Goal: Task Accomplishment & Management: Use online tool/utility

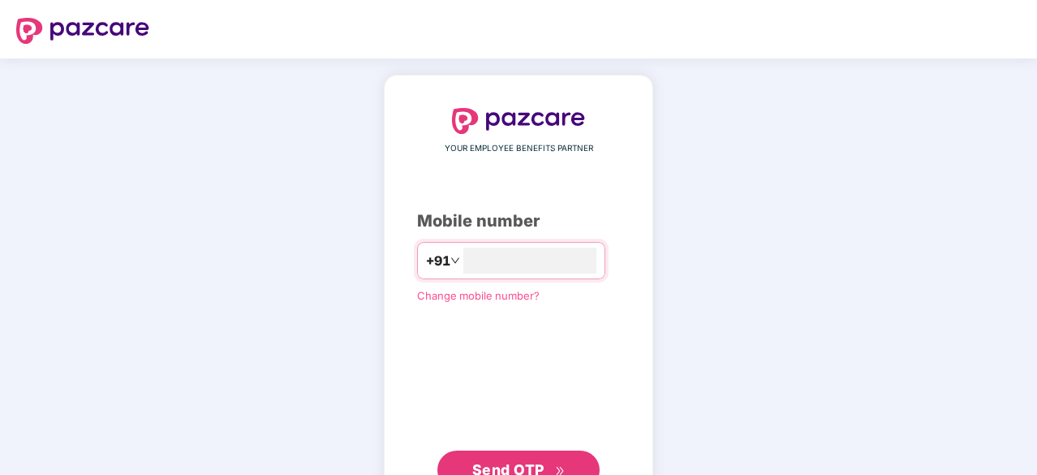
type input "**********"
click at [493, 455] on button "Send OTP" at bounding box center [518, 469] width 162 height 39
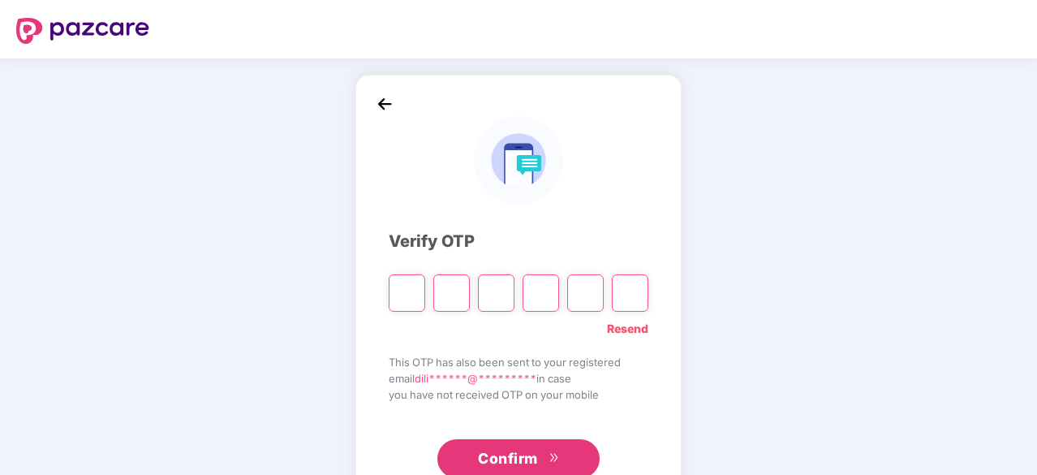
type input "*"
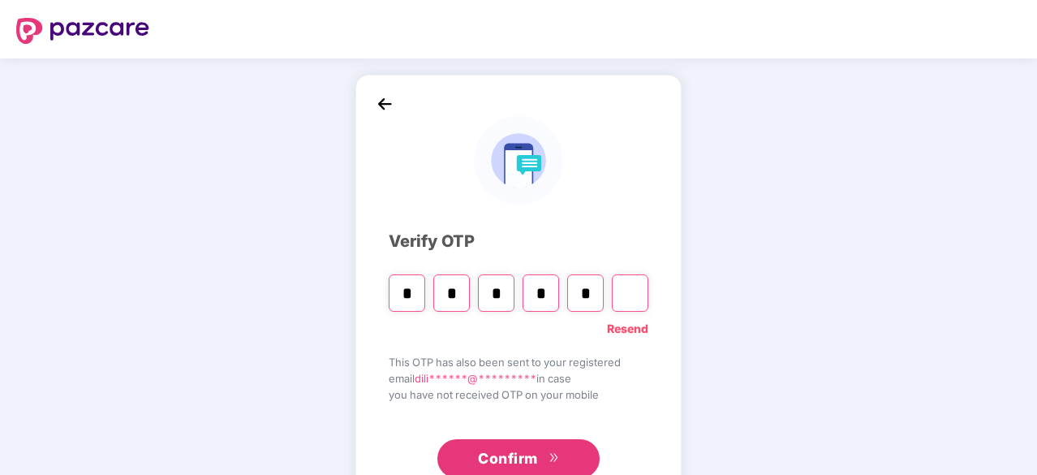
type input "*"
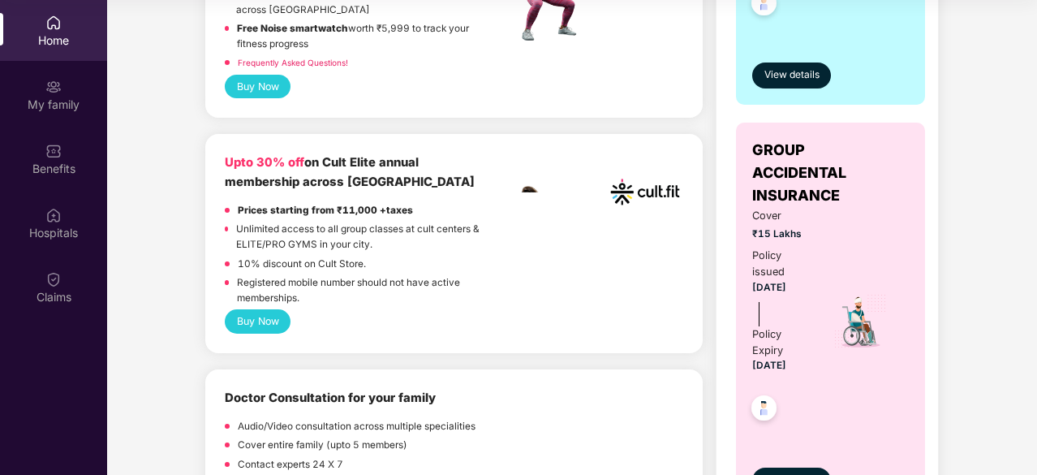
scroll to position [560, 0]
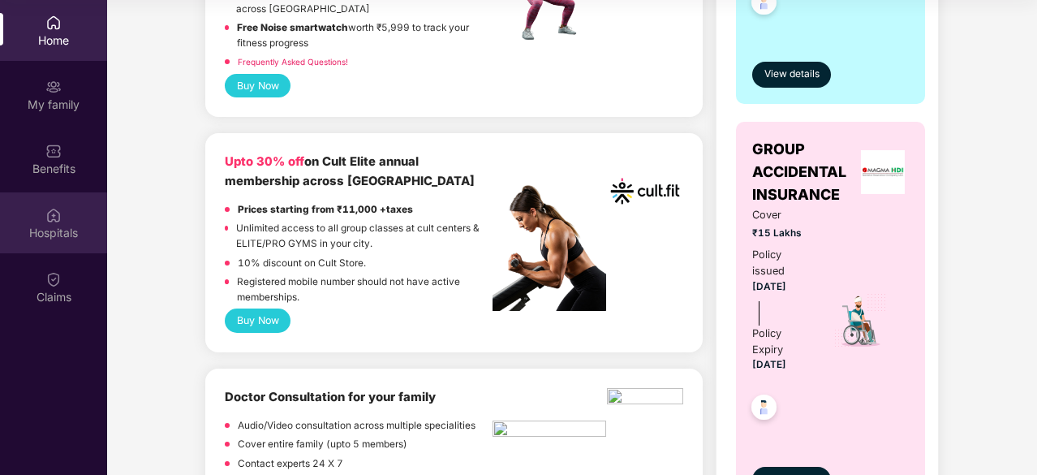
click at [53, 228] on div "Hospitals" at bounding box center [53, 233] width 107 height 16
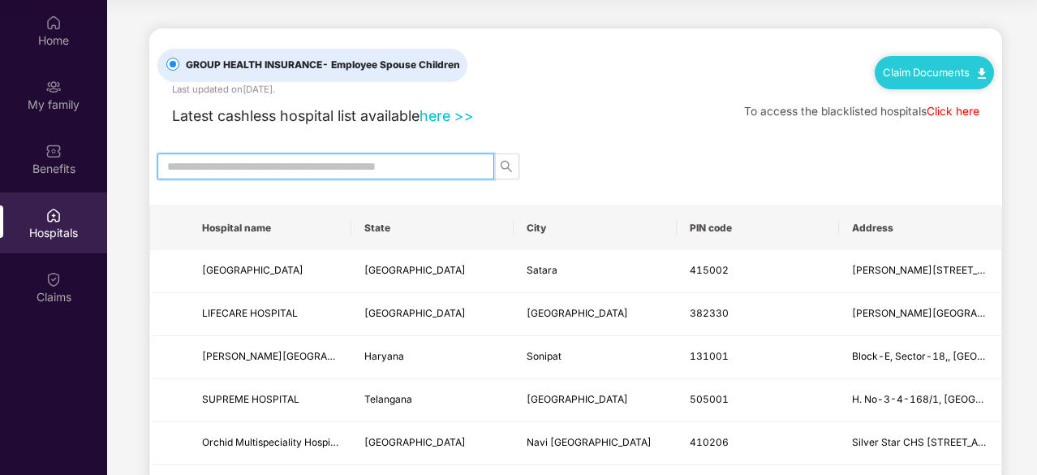
click at [355, 160] on input "text" at bounding box center [319, 166] width 304 height 18
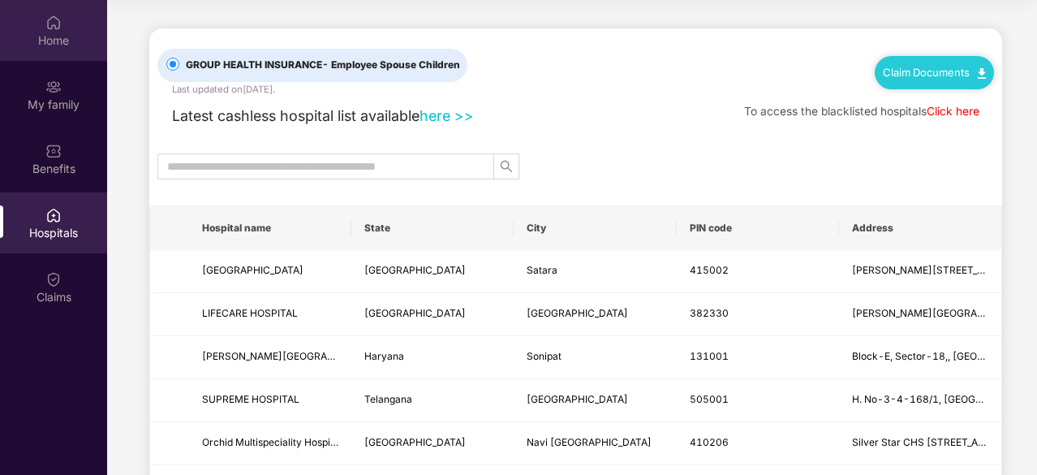
click at [58, 30] on img at bounding box center [53, 23] width 16 height 16
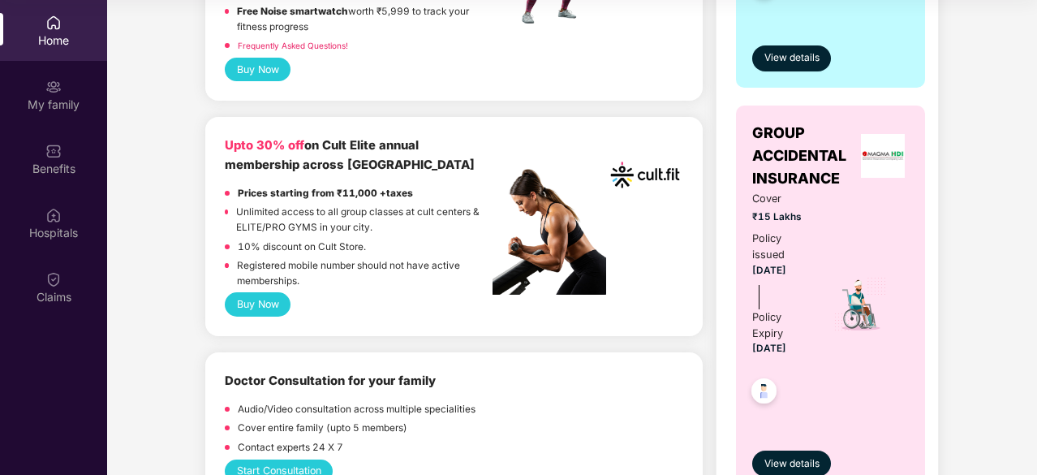
scroll to position [604, 0]
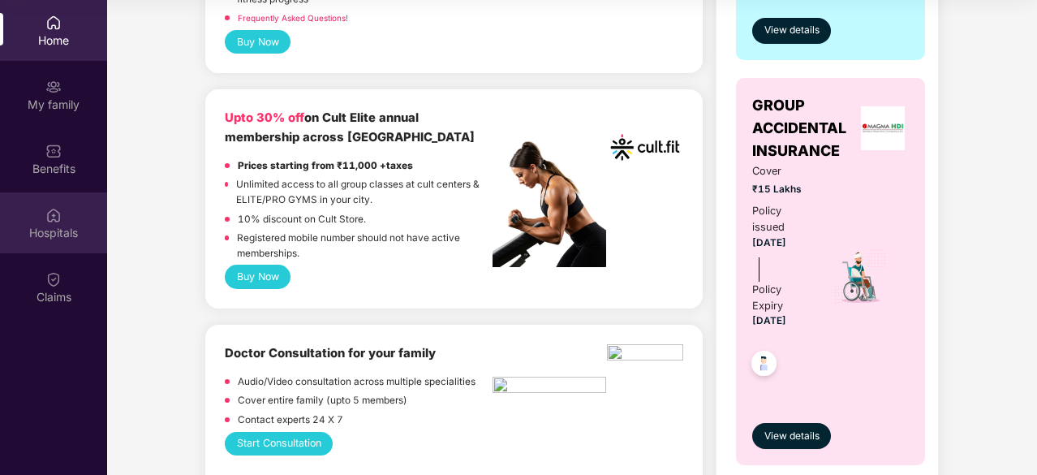
click at [52, 225] on div "Hospitals" at bounding box center [53, 233] width 107 height 16
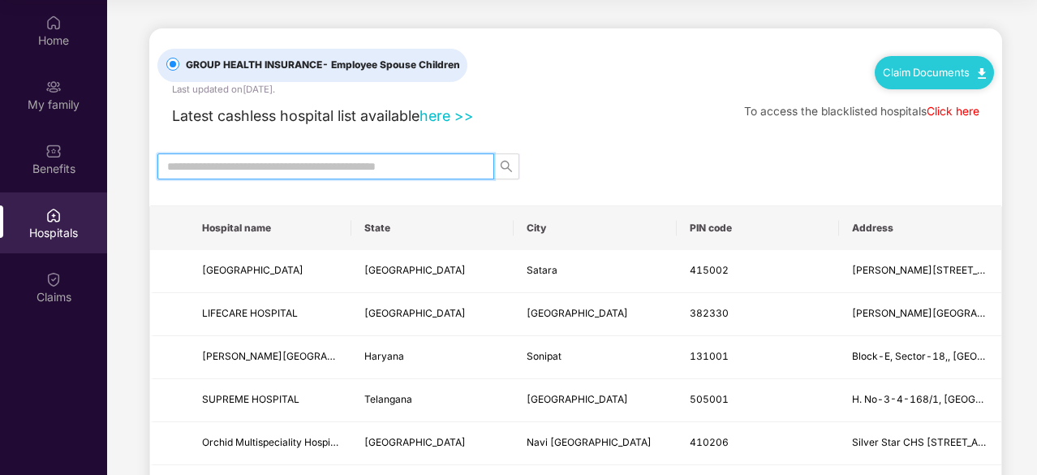
click at [308, 166] on input "text" at bounding box center [319, 166] width 304 height 18
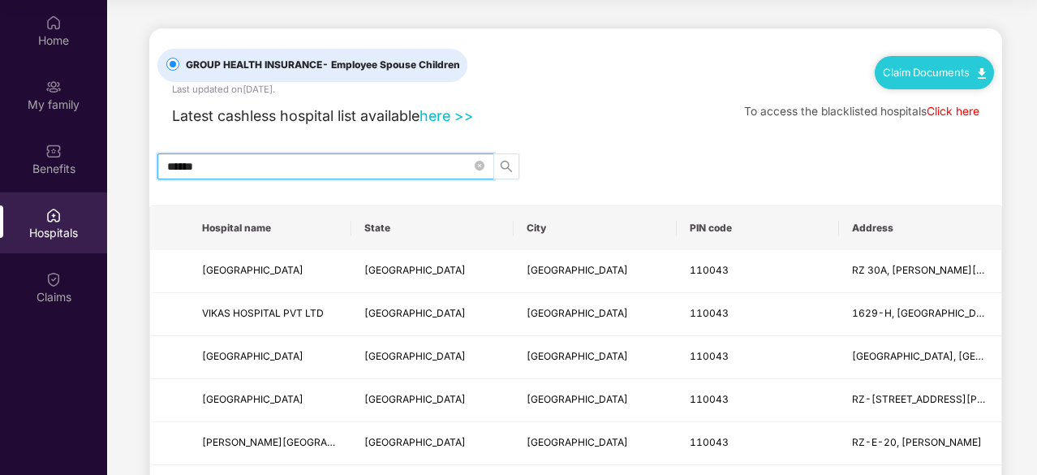
click at [510, 173] on button "button" at bounding box center [506, 166] width 26 height 26
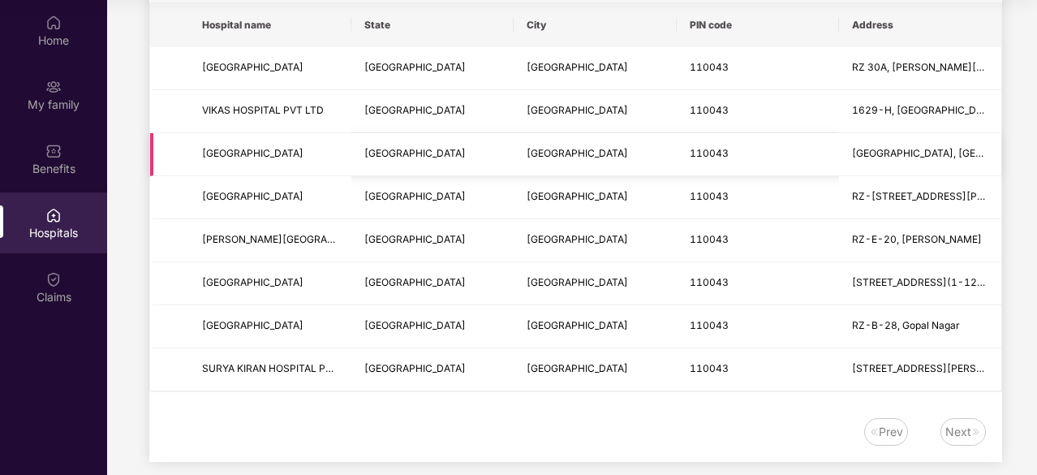
scroll to position [218, 0]
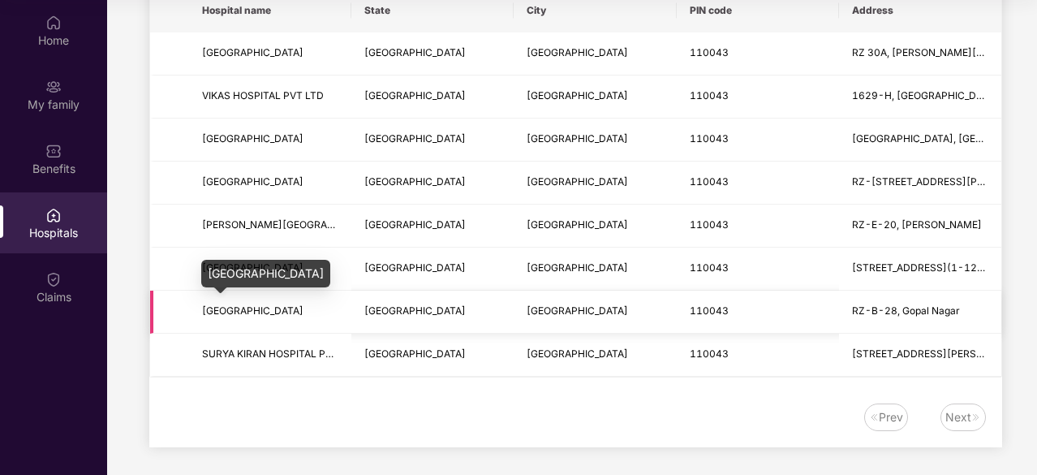
type input "******"
click at [283, 307] on span "[GEOGRAPHIC_DATA]" at bounding box center [252, 310] width 101 height 12
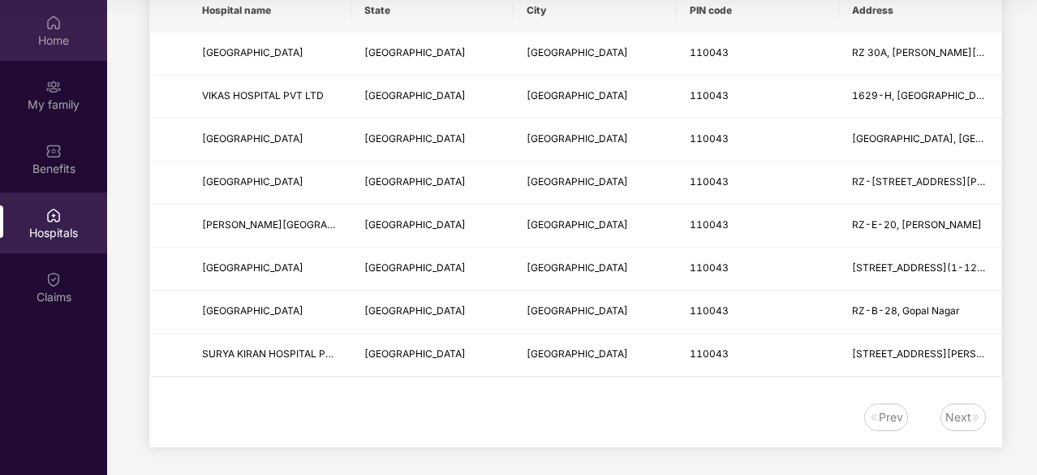
click at [49, 34] on div "Home" at bounding box center [53, 40] width 107 height 16
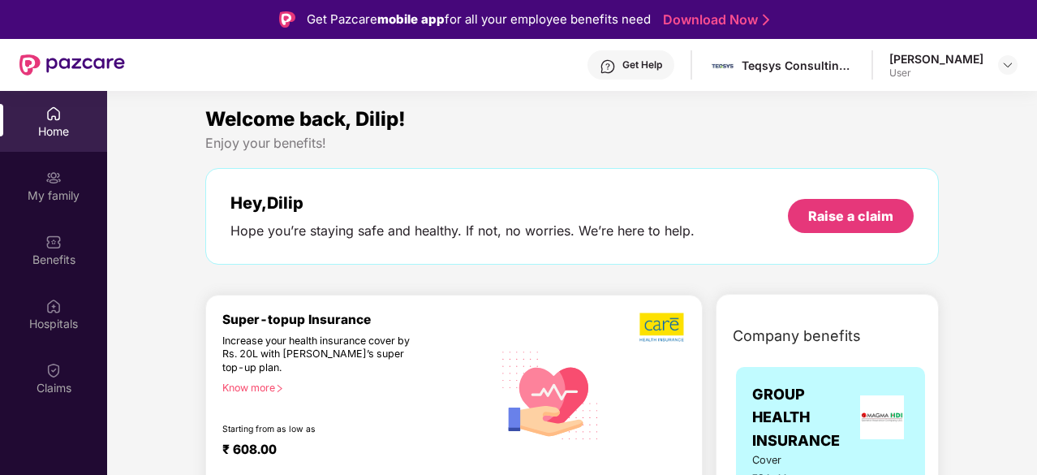
click at [996, 64] on div "[PERSON_NAME] User" at bounding box center [954, 65] width 128 height 28
click at [1002, 63] on img at bounding box center [1008, 64] width 13 height 13
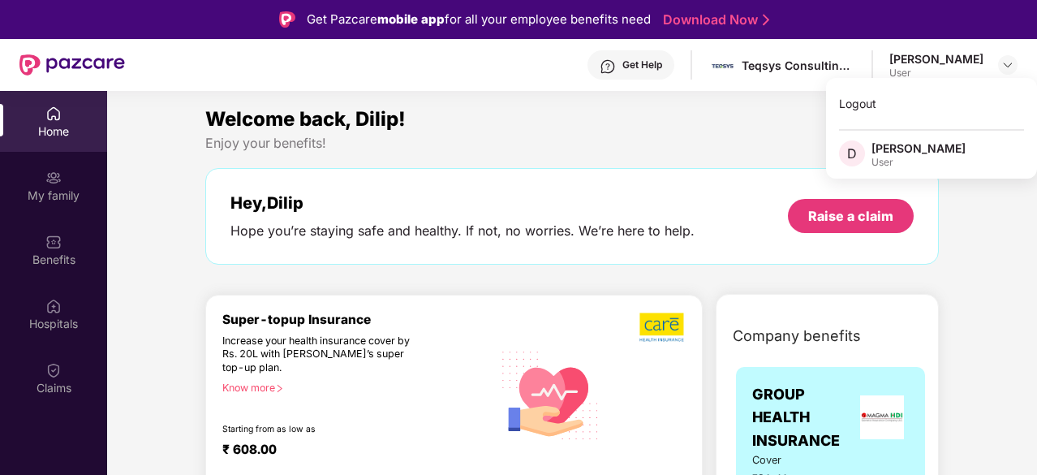
click at [916, 144] on div "[PERSON_NAME]" at bounding box center [919, 147] width 94 height 15
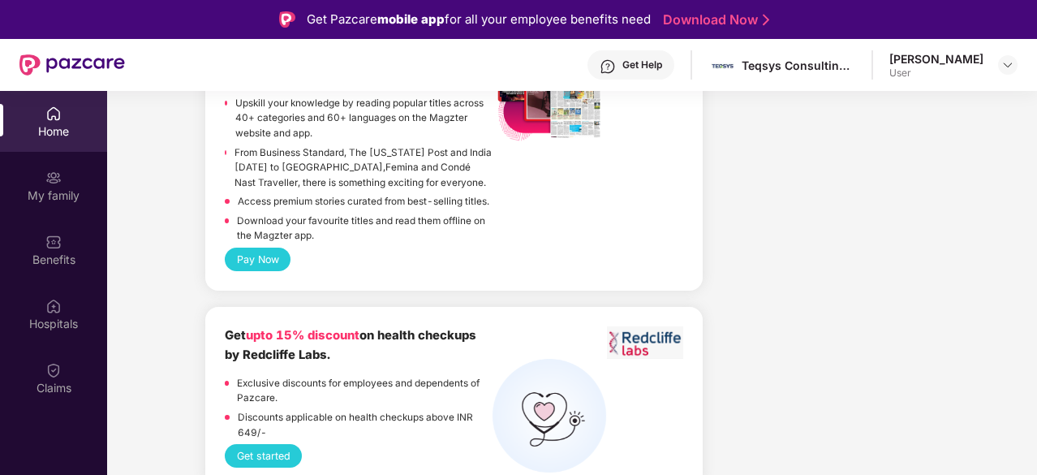
scroll to position [3806, 0]
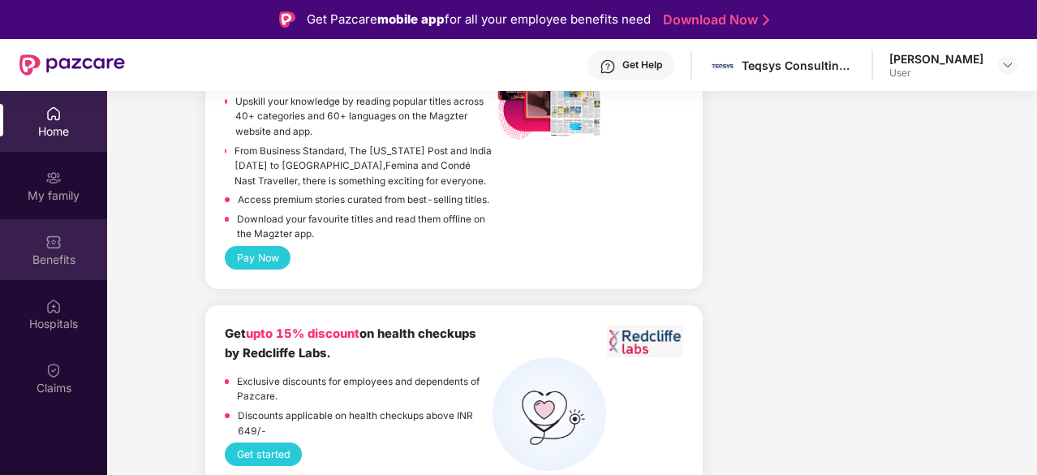
click at [53, 244] on img at bounding box center [53, 242] width 16 height 16
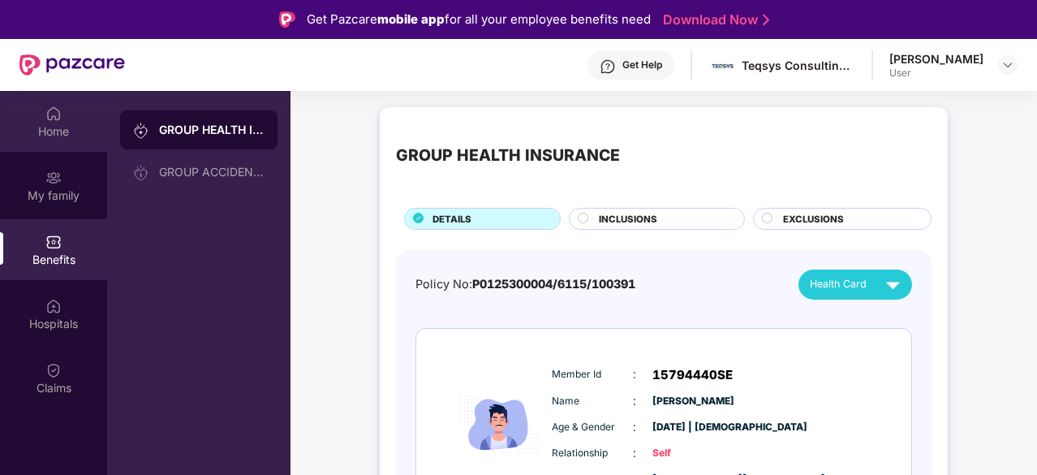
click at [57, 127] on div "Home" at bounding box center [53, 131] width 107 height 16
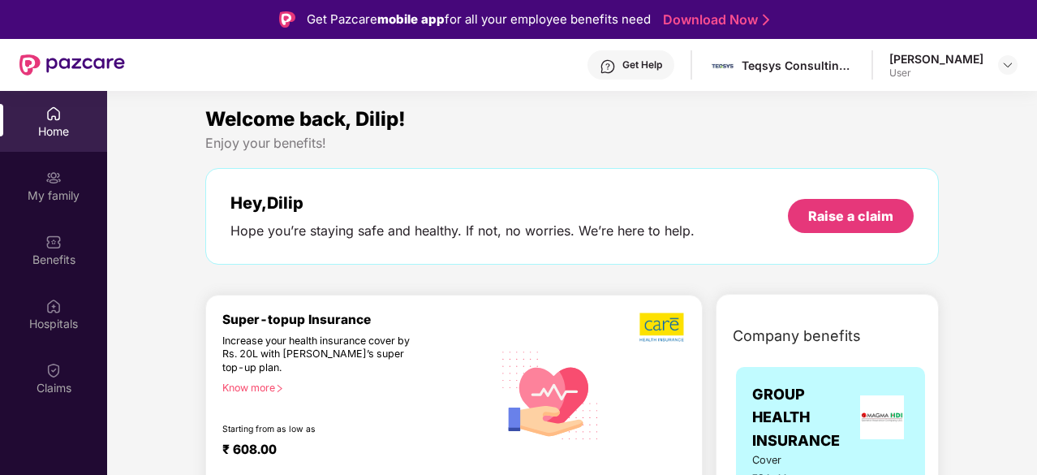
click at [997, 71] on div "[PERSON_NAME] User" at bounding box center [954, 65] width 128 height 28
click at [1006, 63] on img at bounding box center [1008, 64] width 13 height 13
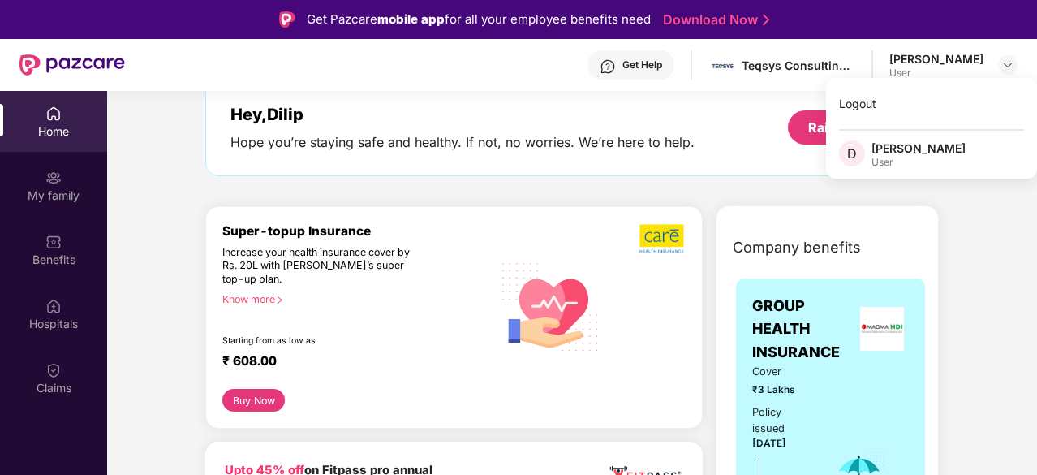
scroll to position [89, 0]
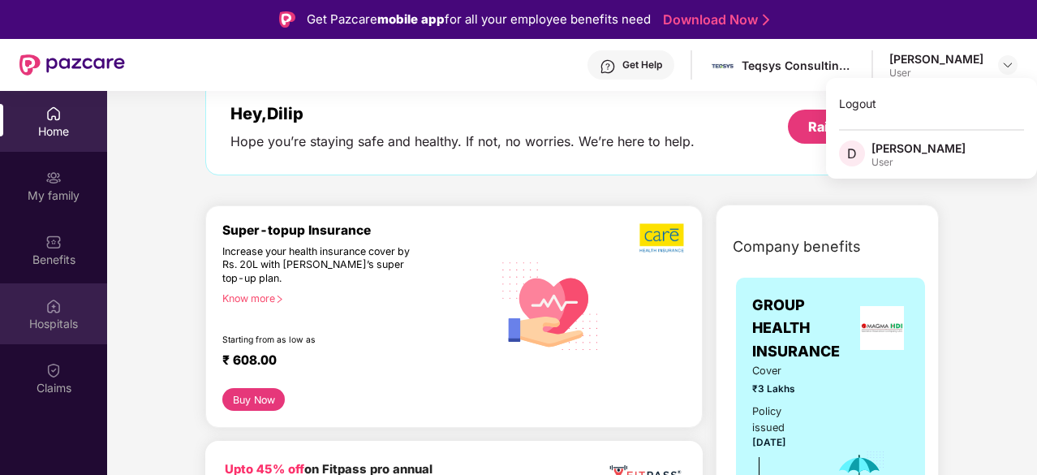
click at [65, 303] on div "Hospitals" at bounding box center [53, 313] width 107 height 61
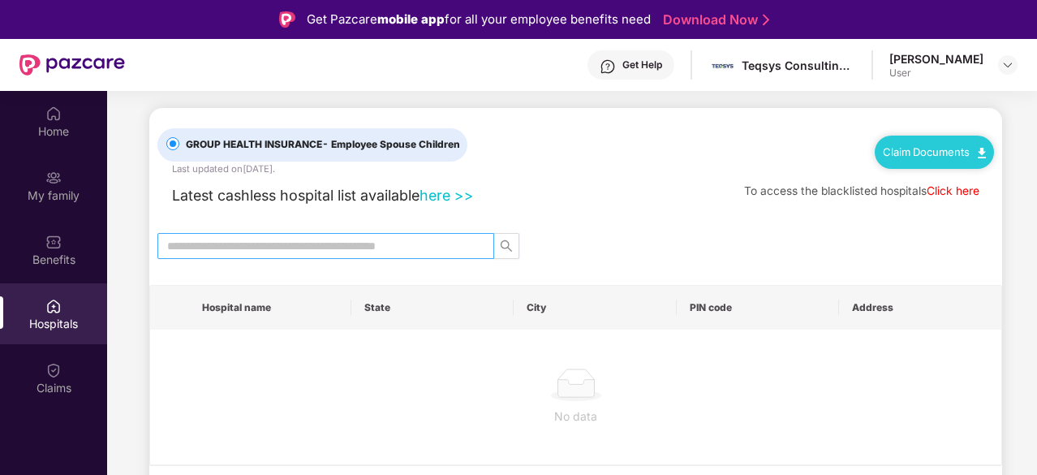
scroll to position [89, 0]
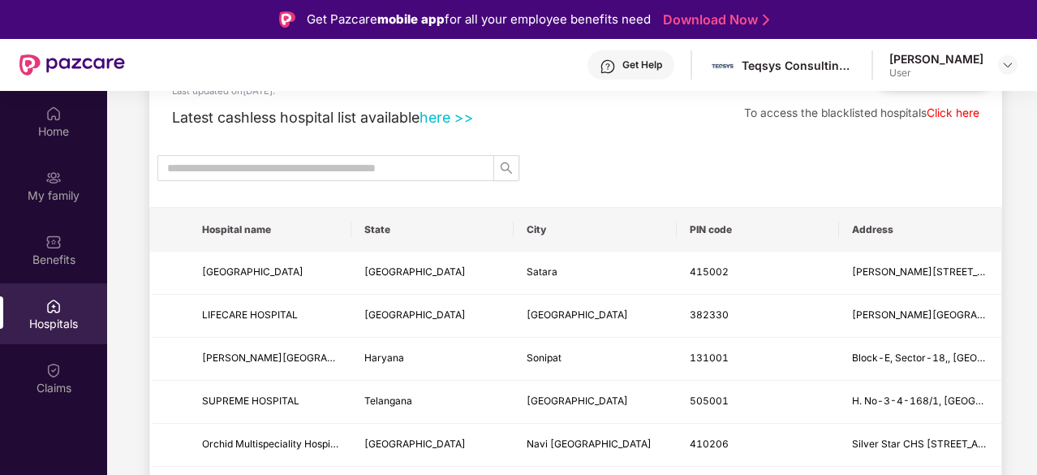
click at [373, 237] on th "State" at bounding box center [432, 230] width 162 height 44
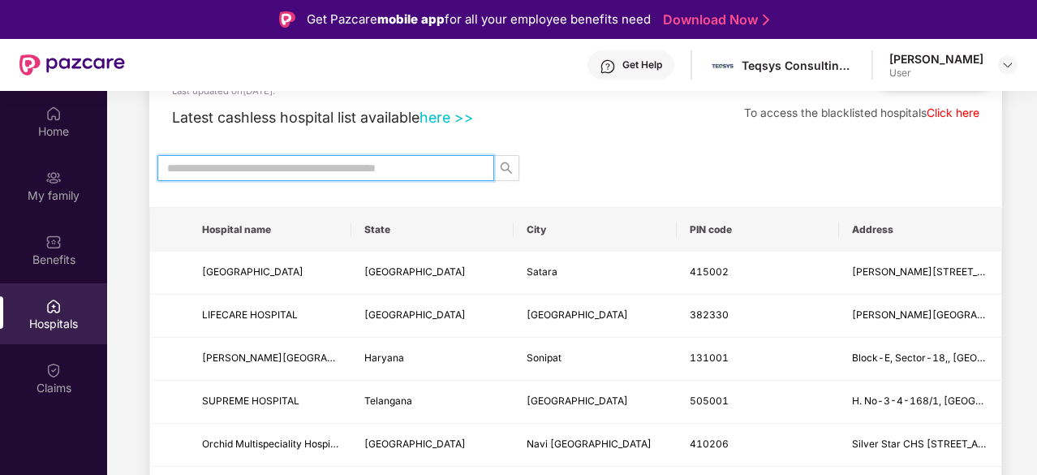
click at [337, 165] on input "text" at bounding box center [319, 168] width 304 height 18
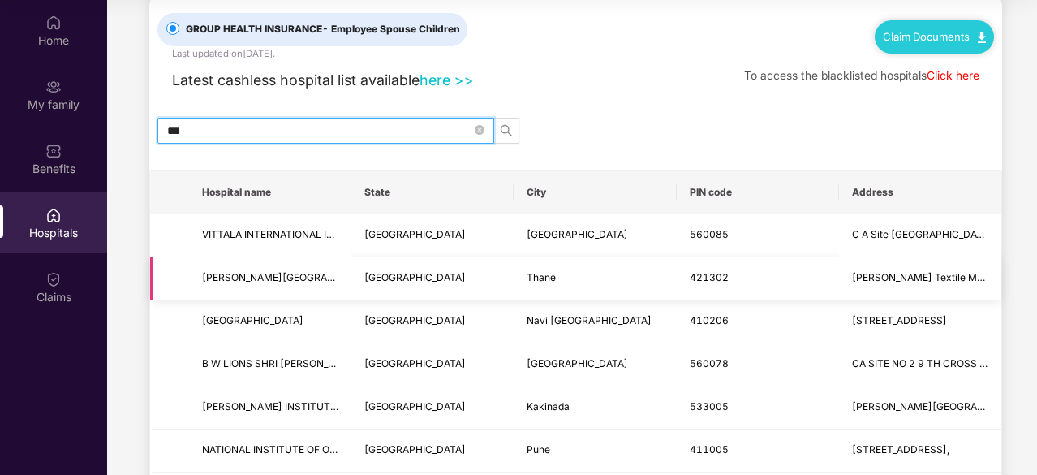
scroll to position [0, 0]
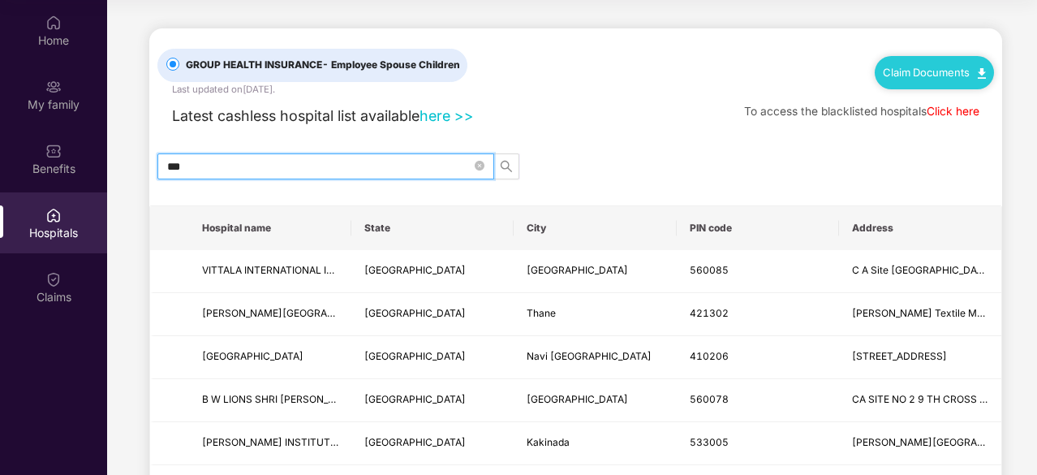
click at [229, 161] on input "***" at bounding box center [319, 166] width 304 height 18
type input "*"
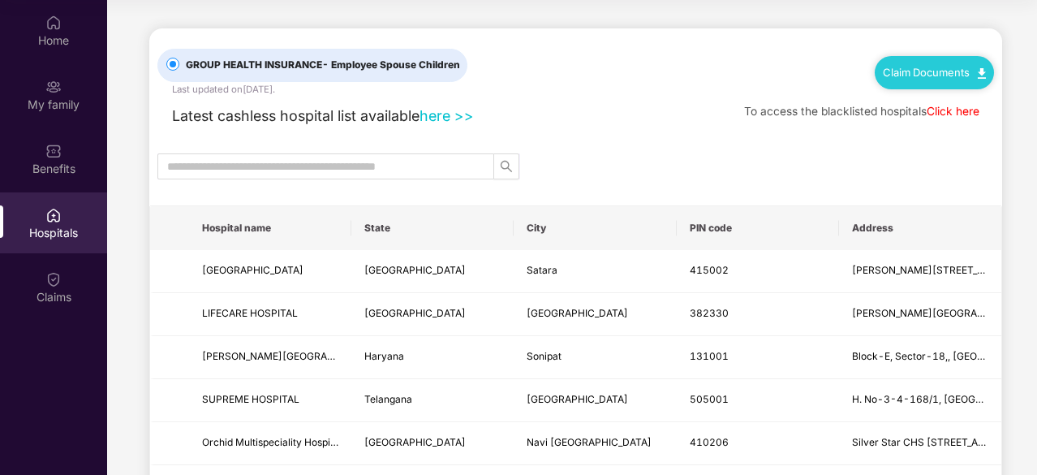
click at [890, 84] on div "Claim Documents" at bounding box center [934, 72] width 119 height 32
click at [928, 67] on link "Claim Documents" at bounding box center [934, 72] width 103 height 13
click at [922, 128] on link "Claim Process" at bounding box center [940, 133] width 106 height 35
click at [58, 278] on img at bounding box center [53, 279] width 16 height 16
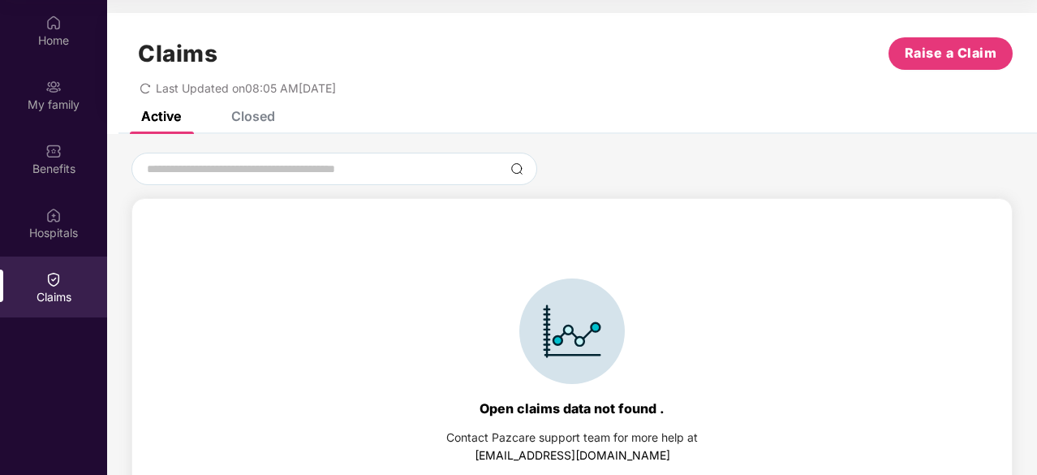
scroll to position [36, 0]
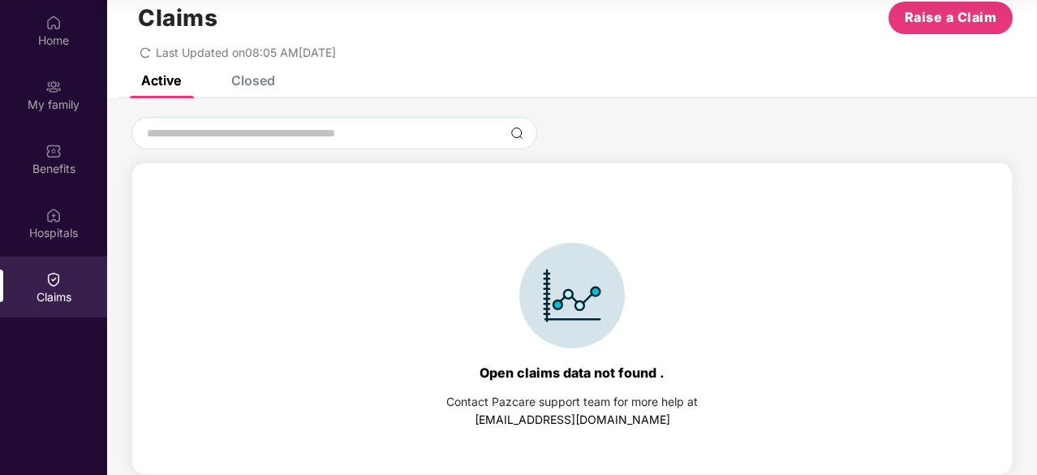
click at [262, 77] on div "Closed" at bounding box center [253, 80] width 44 height 16
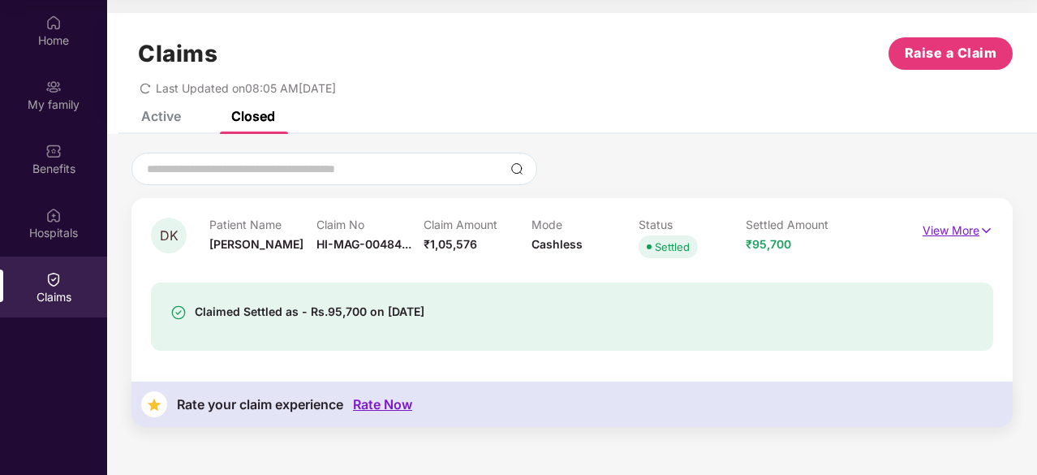
click at [977, 230] on p "View More" at bounding box center [958, 229] width 71 height 22
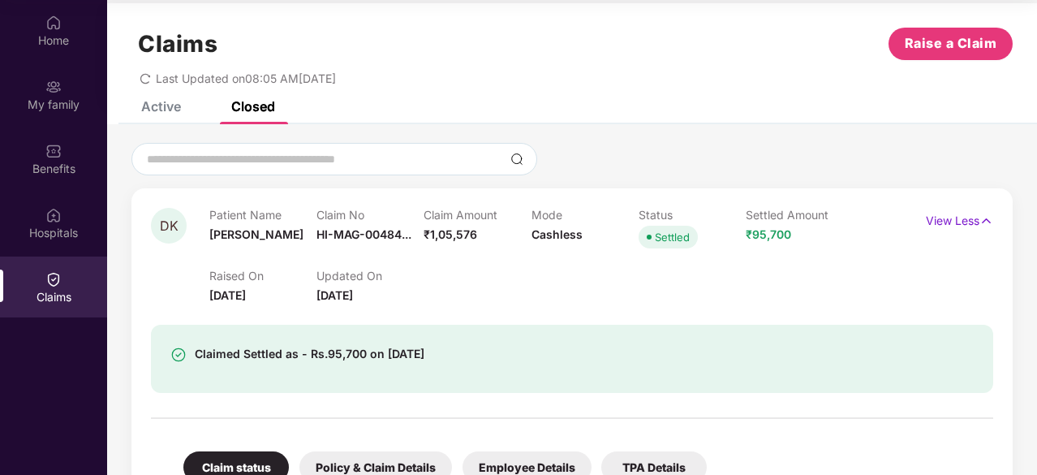
scroll to position [278, 0]
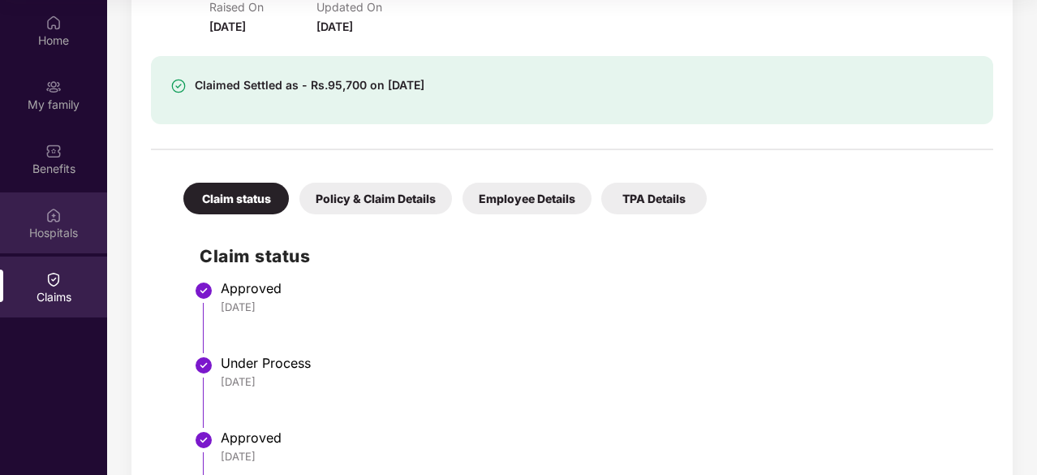
click at [54, 225] on div "Hospitals" at bounding box center [53, 233] width 107 height 16
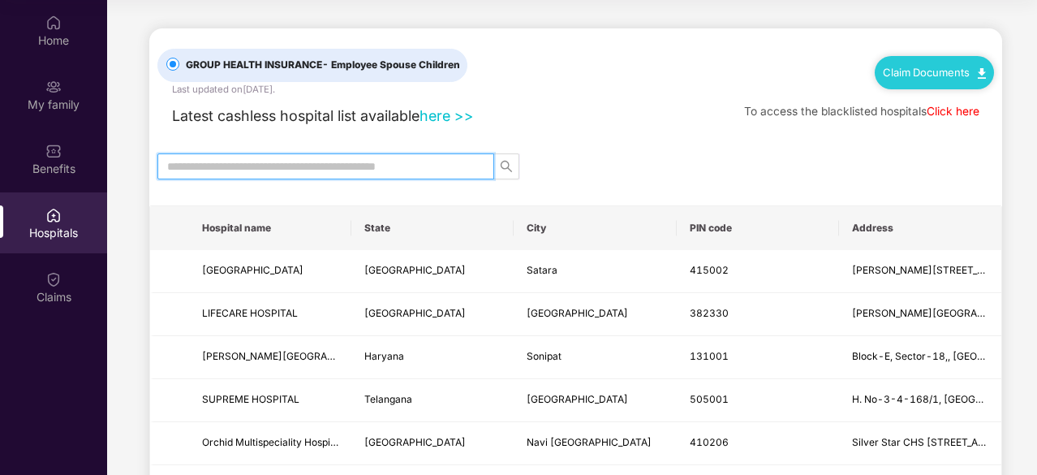
click at [258, 170] on input "text" at bounding box center [319, 166] width 304 height 18
paste input "**********"
type input "**********"
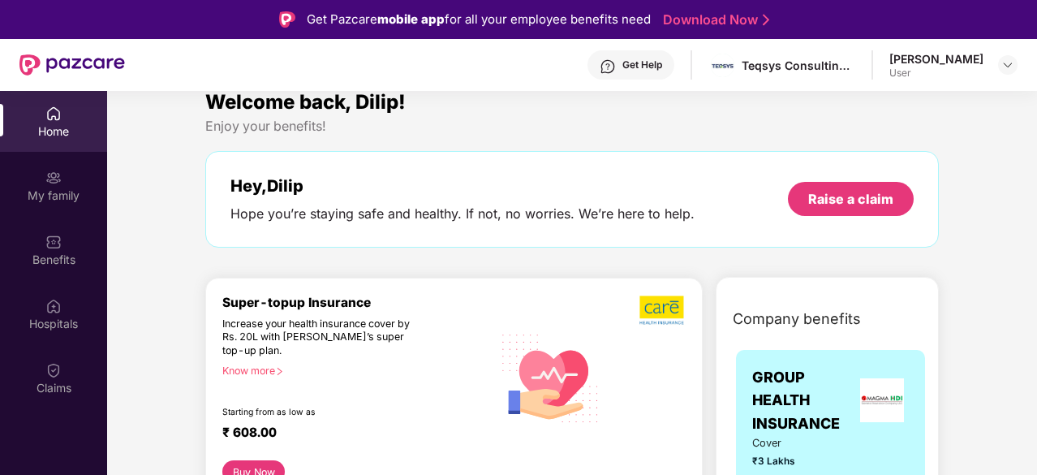
scroll to position [45, 0]
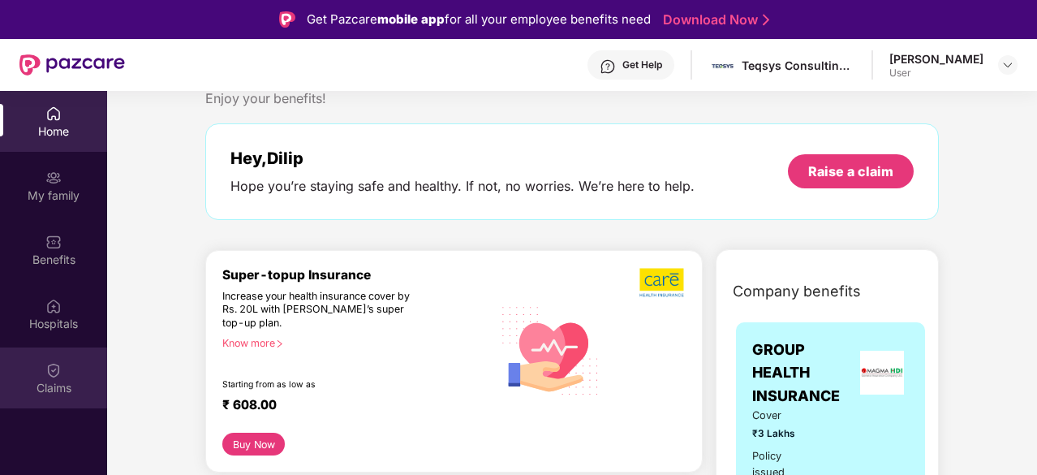
click at [59, 372] on img at bounding box center [53, 370] width 16 height 16
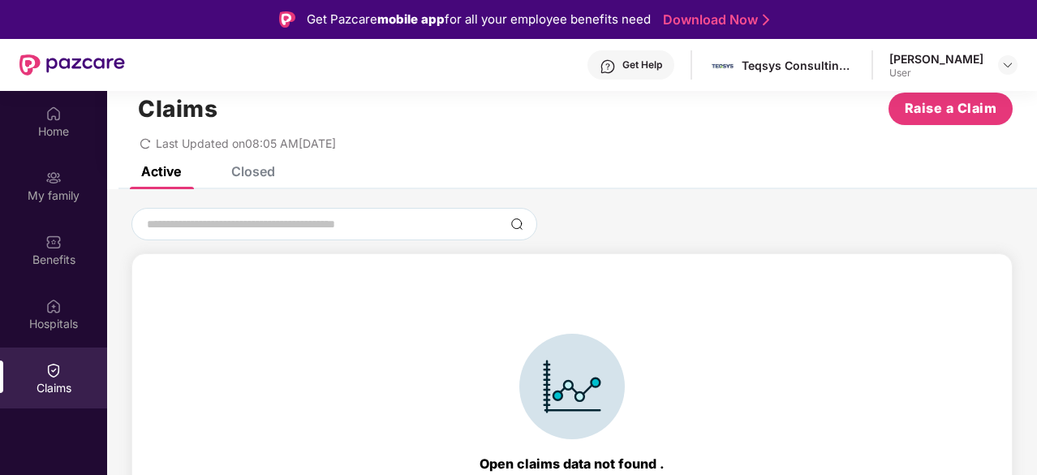
scroll to position [1, 0]
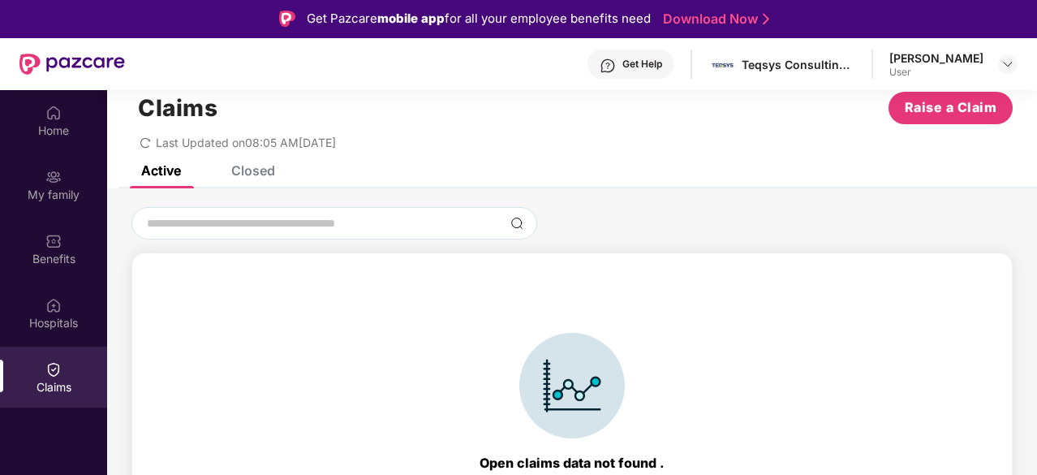
click at [251, 169] on div "Closed" at bounding box center [253, 170] width 44 height 16
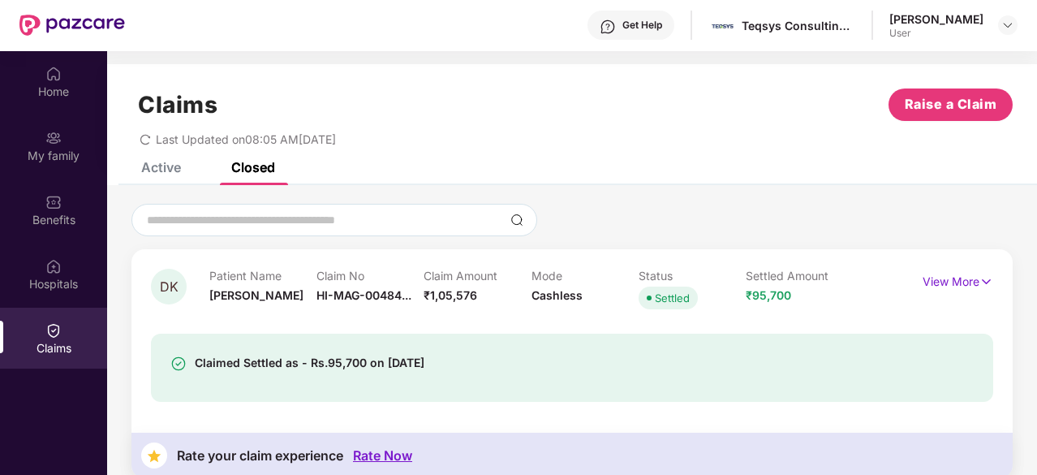
scroll to position [91, 0]
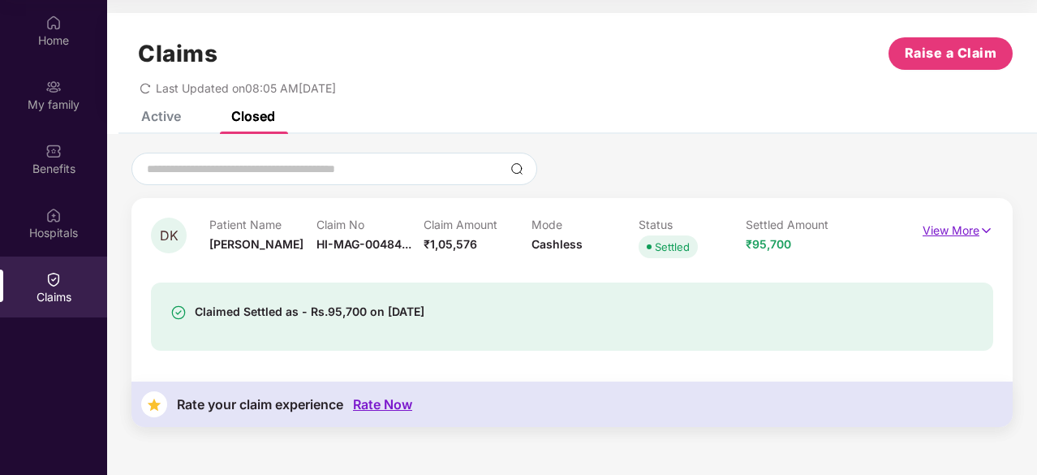
click at [943, 231] on p "View More" at bounding box center [958, 229] width 71 height 22
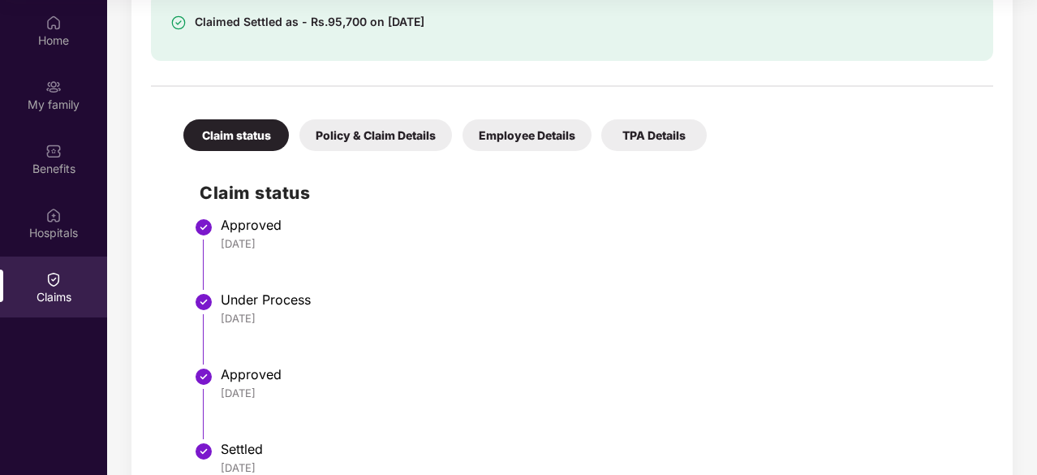
scroll to position [355, 0]
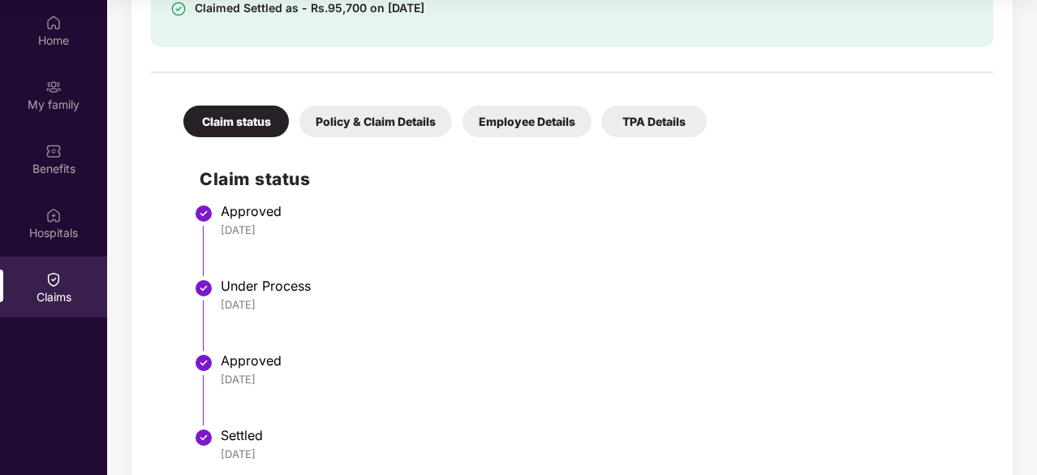
click at [536, 127] on div "Employee Details" at bounding box center [527, 122] width 129 height 32
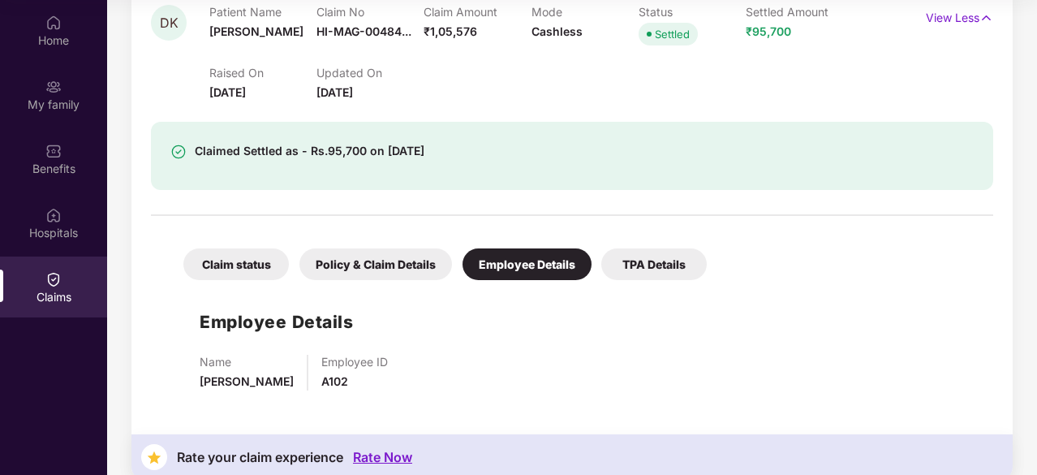
scroll to position [233, 0]
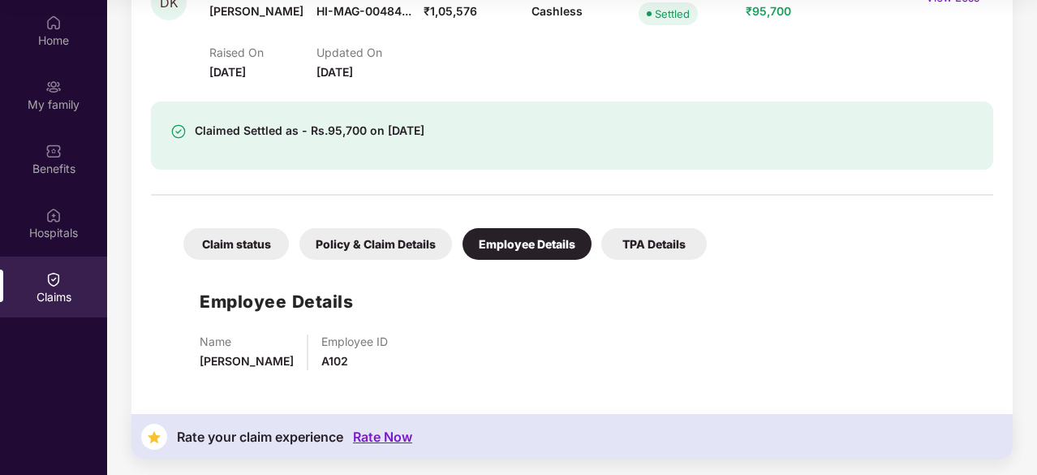
click at [643, 243] on div "TPA Details" at bounding box center [654, 244] width 106 height 32
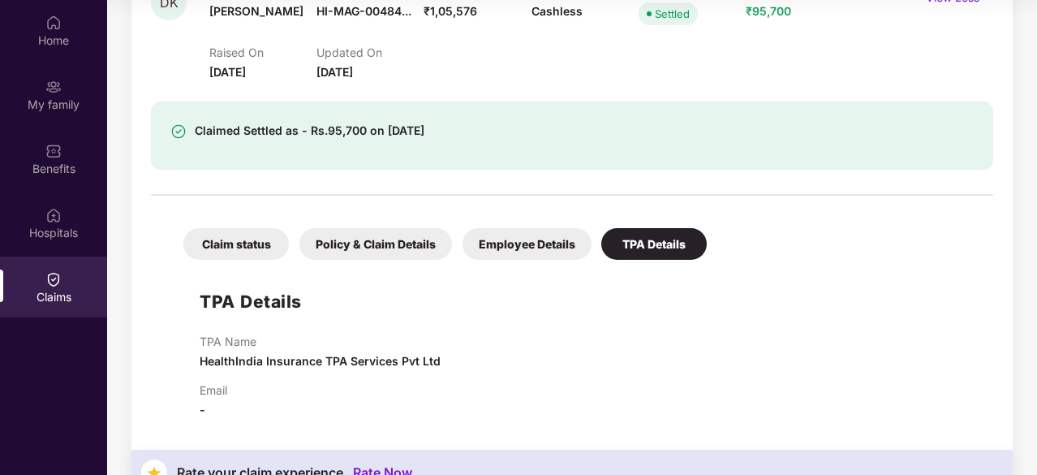
click at [411, 238] on div "Policy & Claim Details" at bounding box center [375, 244] width 153 height 32
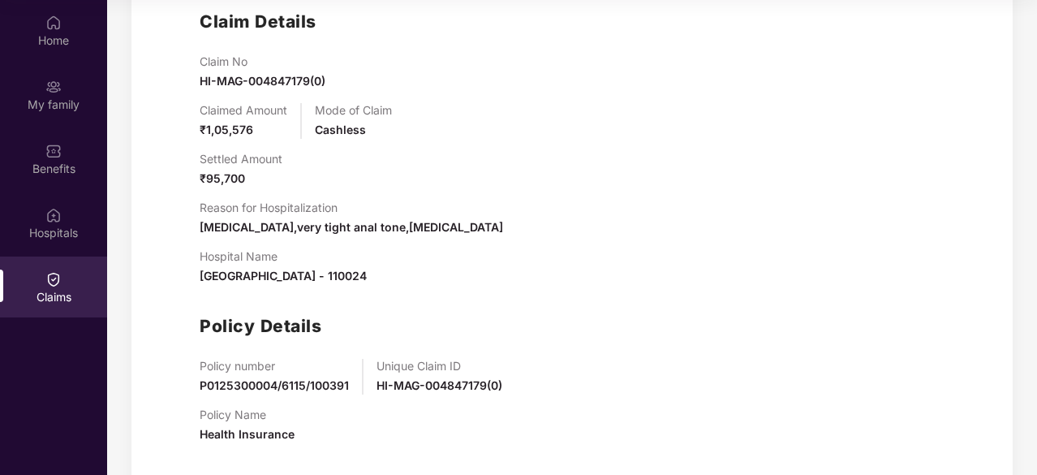
scroll to position [511, 0]
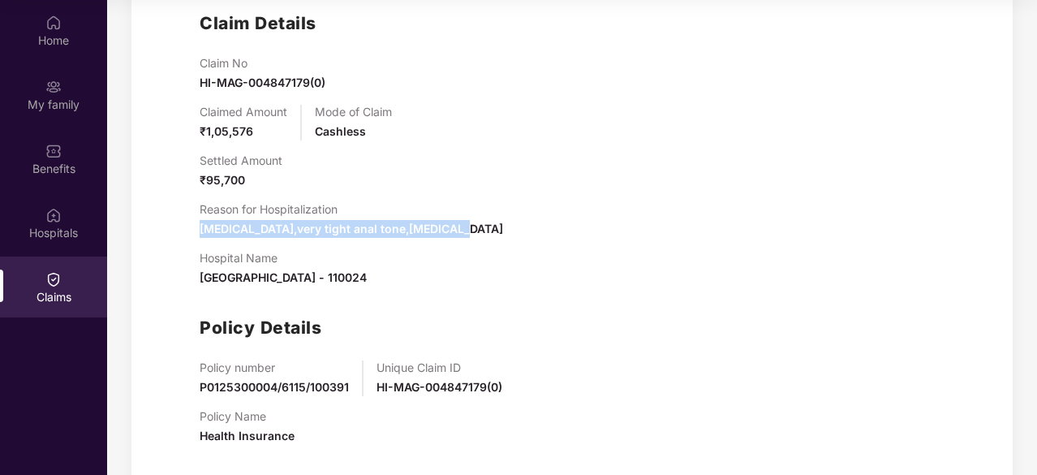
drag, startPoint x: 200, startPoint y: 225, endPoint x: 475, endPoint y: 229, distance: 275.2
click at [475, 229] on div "Reason for Hospitalization Anal fissure,very tight anal tone,hemorrhoids" at bounding box center [589, 220] width 778 height 36
copy span "Anal fissure,very tight anal tone,hemorrhoids"
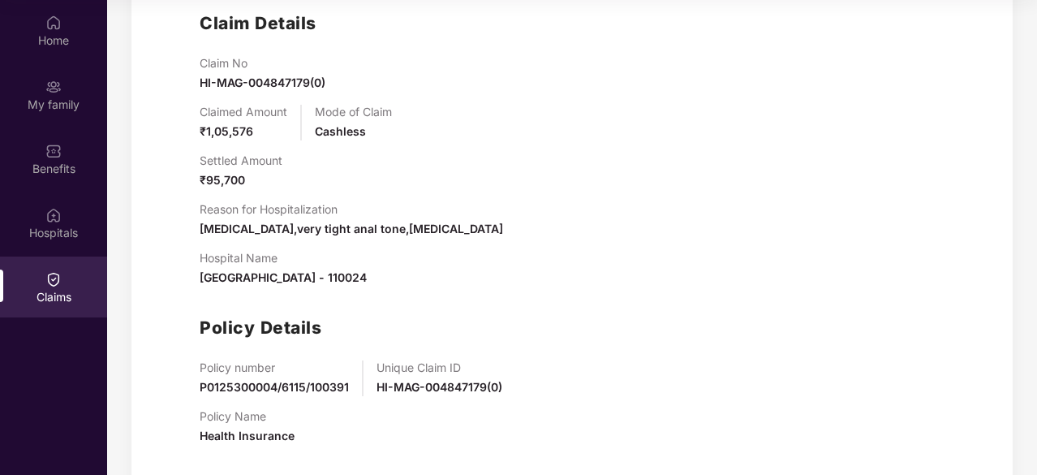
click at [443, 244] on div "Claim No HI-MAG-004847179(0) Claimed Amount ₹1,05,576 Mode of Claim Cashless Se…" at bounding box center [589, 257] width 778 height 402
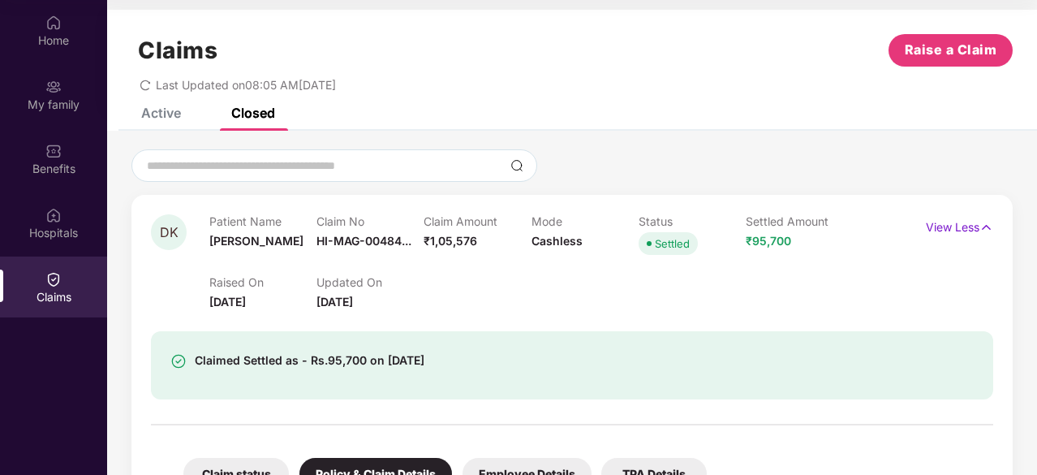
scroll to position [0, 0]
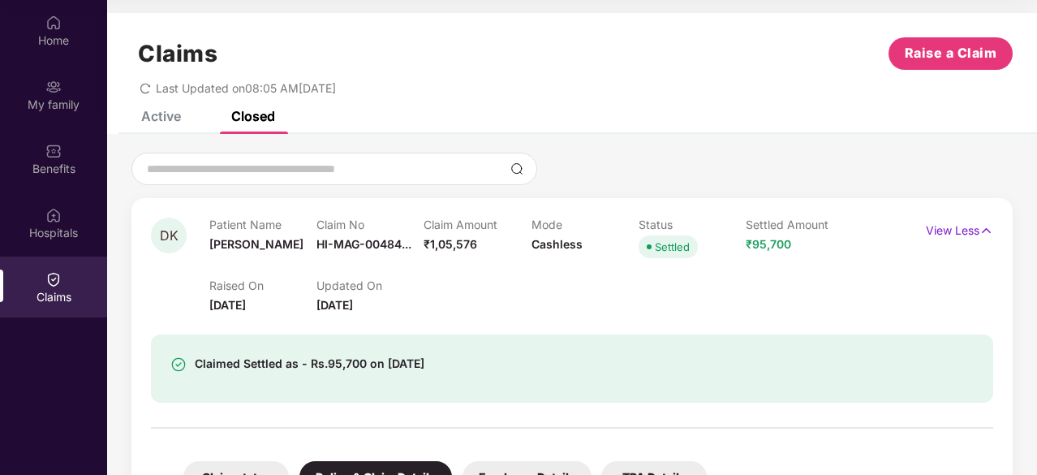
click at [167, 123] on div "Active" at bounding box center [161, 116] width 40 height 16
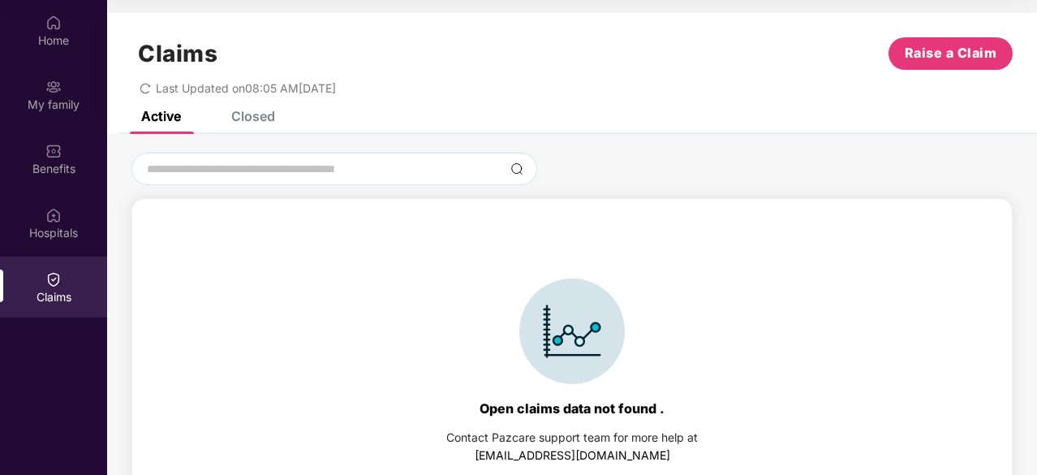
click at [252, 123] on div "Closed" at bounding box center [253, 116] width 44 height 16
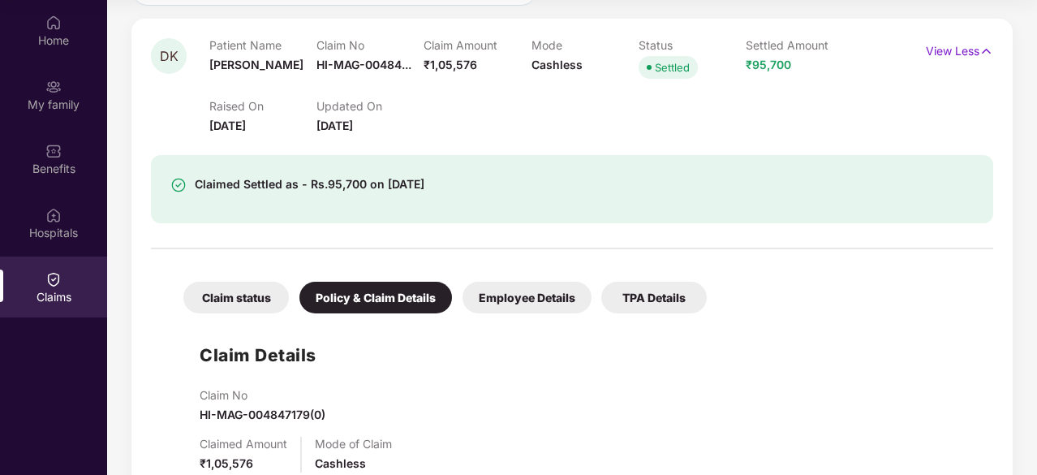
scroll to position [180, 0]
click at [519, 299] on div "Employee Details" at bounding box center [527, 297] width 129 height 32
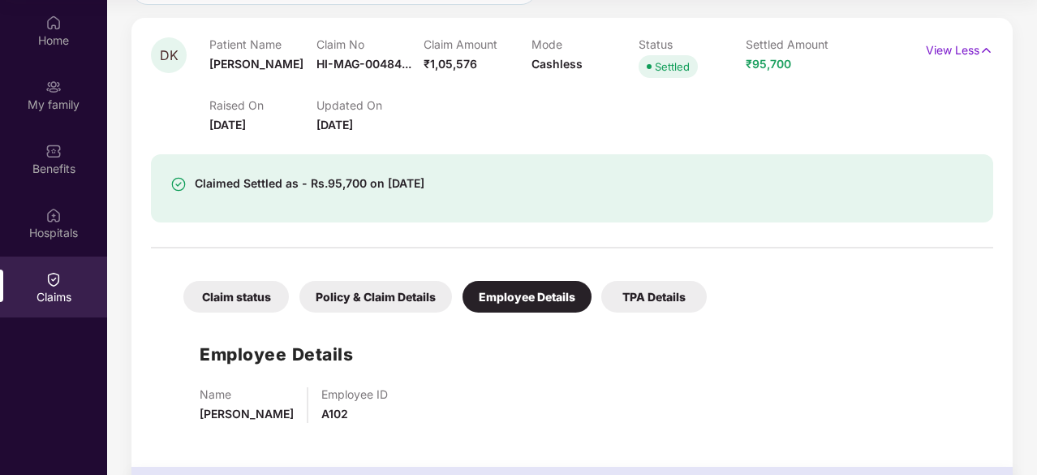
scroll to position [233, 0]
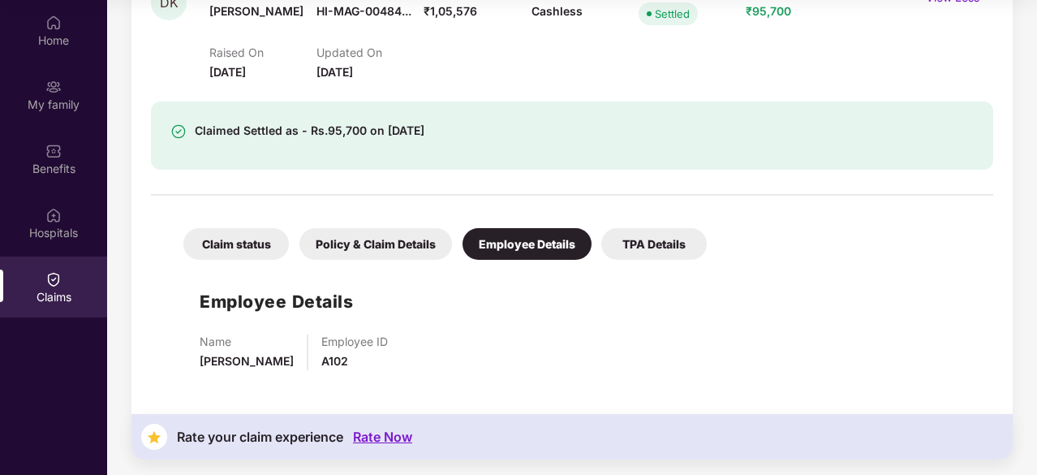
click at [648, 248] on div "TPA Details" at bounding box center [654, 244] width 106 height 32
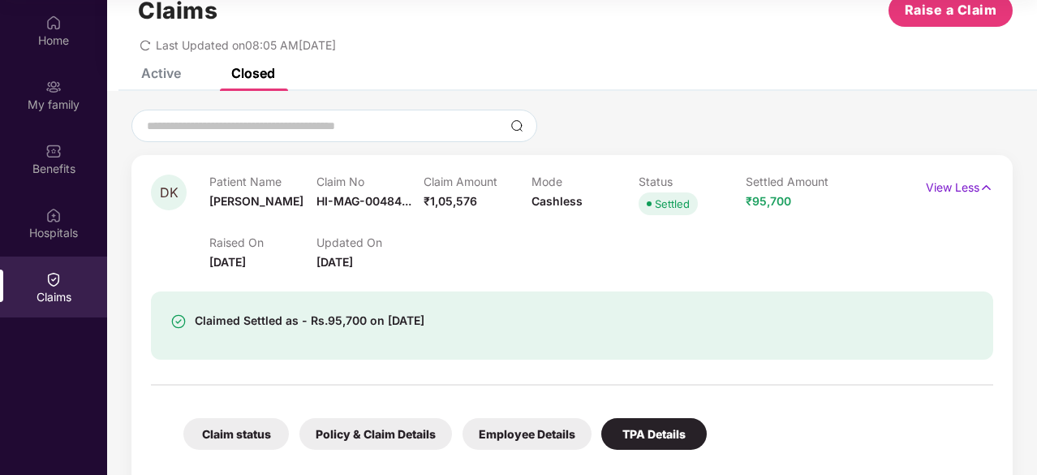
scroll to position [58, 0]
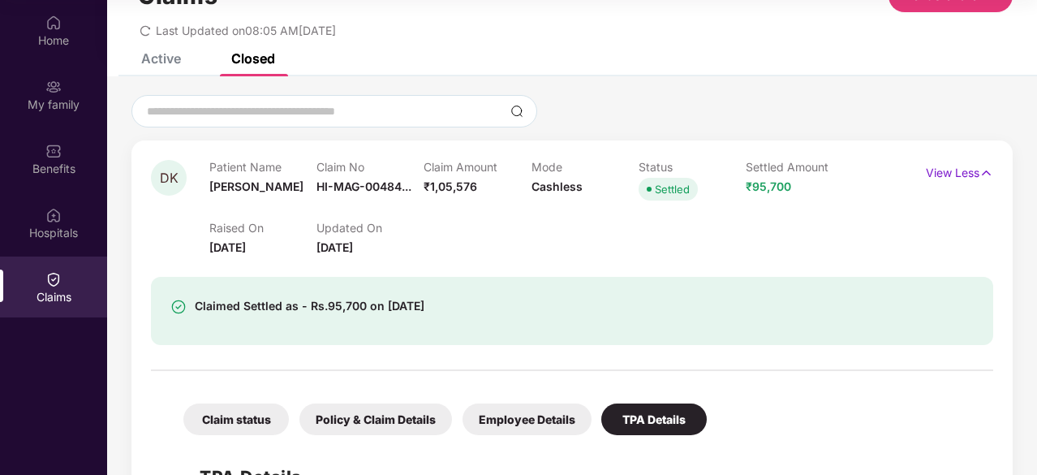
click at [162, 70] on div "Active" at bounding box center [149, 59] width 64 height 36
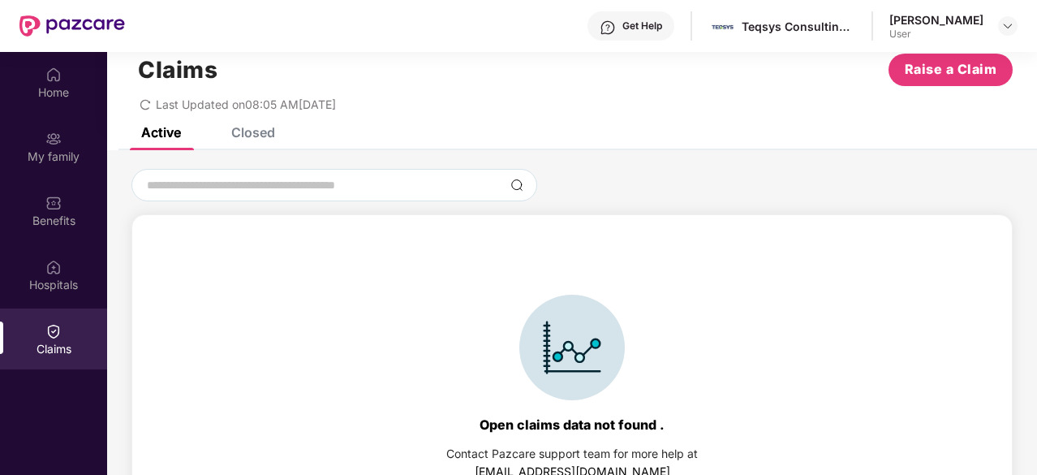
scroll to position [0, 0]
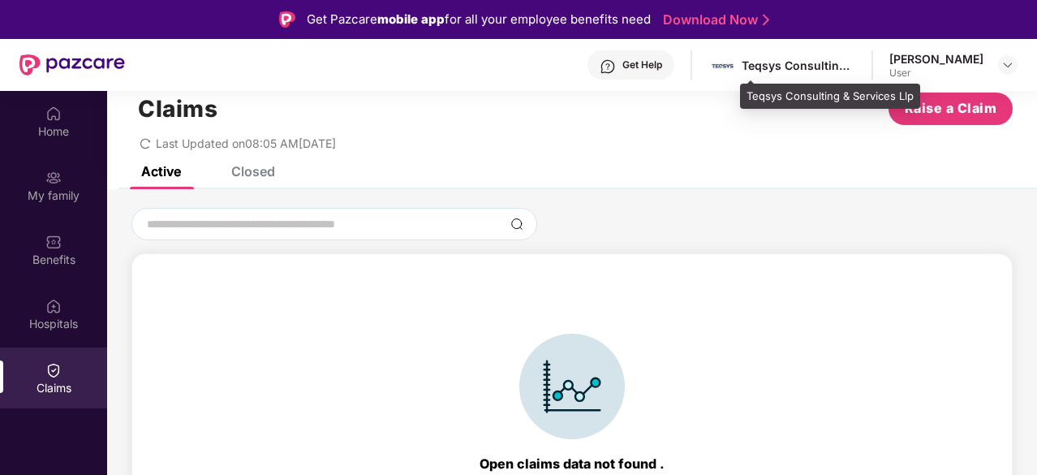
click at [847, 71] on div "Teqsys Consulting & Services Llp" at bounding box center [799, 65] width 114 height 15
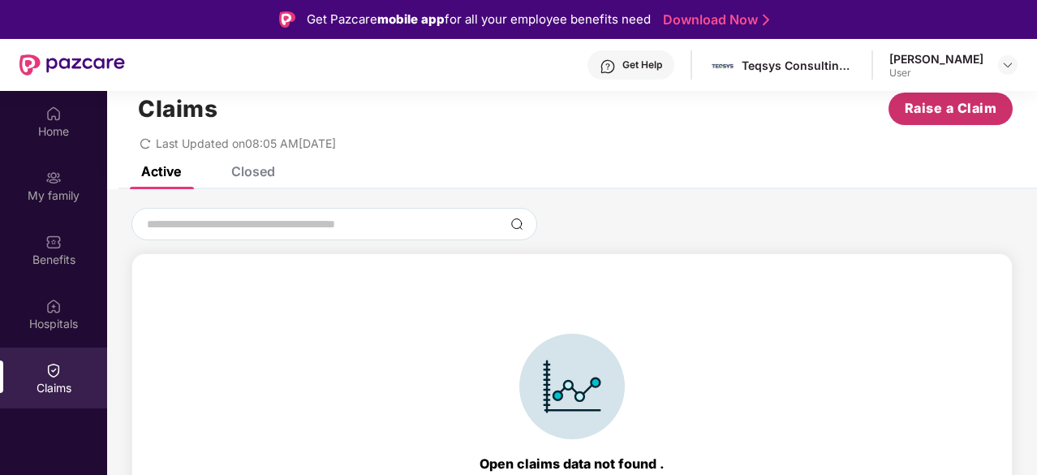
click at [924, 98] on span "Raise a Claim" at bounding box center [951, 108] width 93 height 20
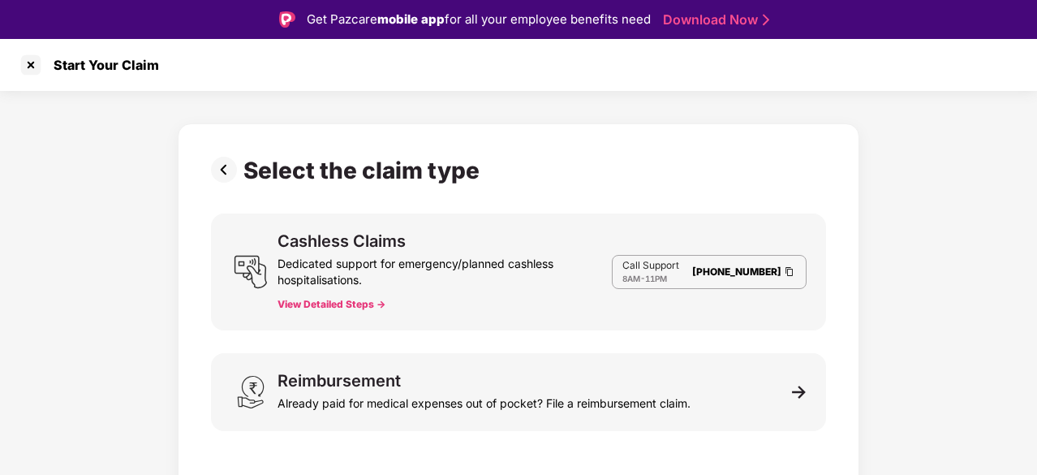
scroll to position [39, 0]
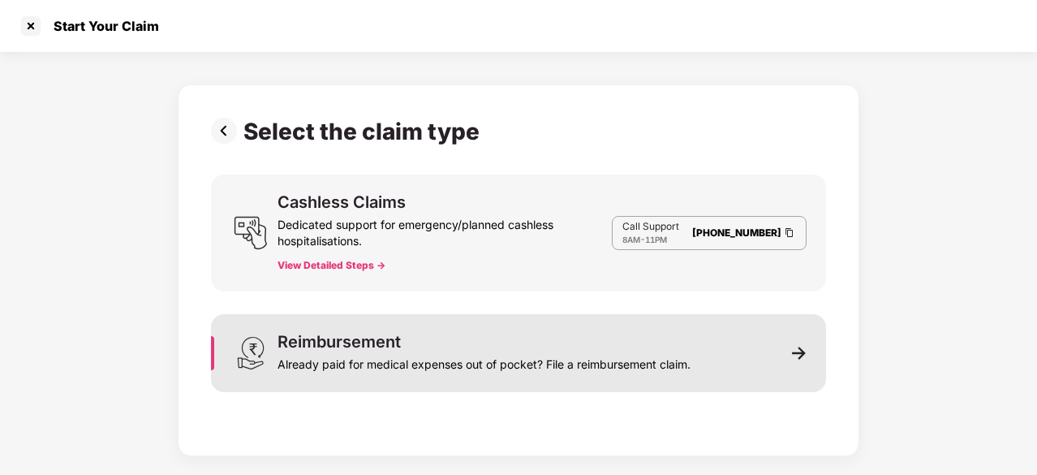
click at [377, 347] on div "Reimbursement" at bounding box center [339, 342] width 123 height 16
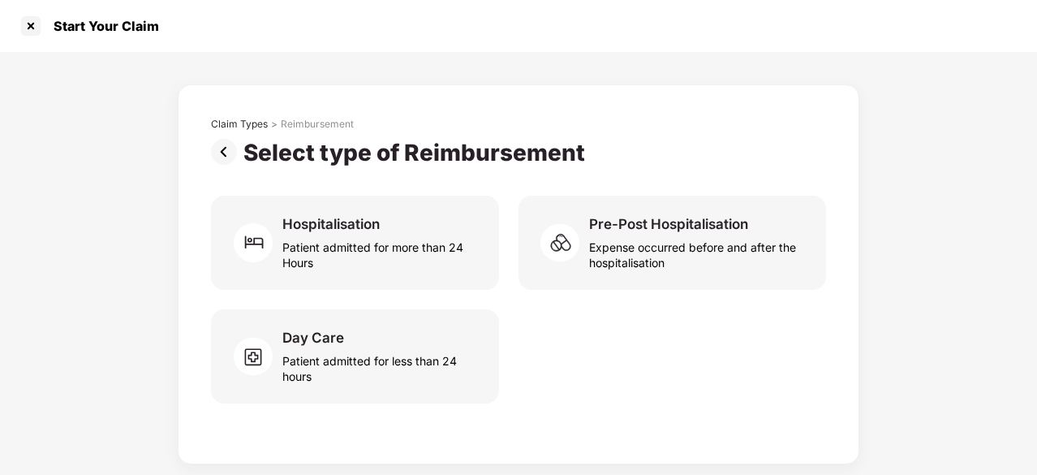
click at [229, 153] on img at bounding box center [227, 152] width 32 height 26
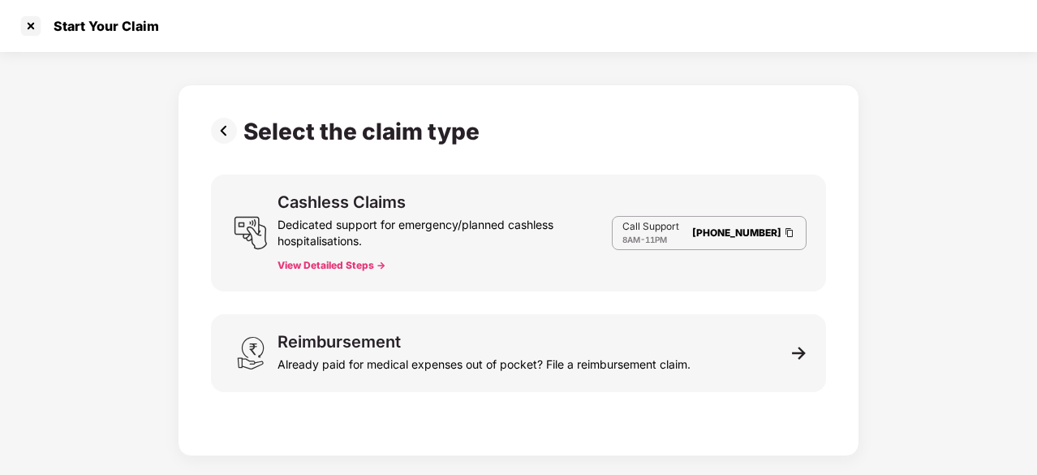
click at [321, 262] on button "View Detailed Steps ->" at bounding box center [332, 265] width 108 height 13
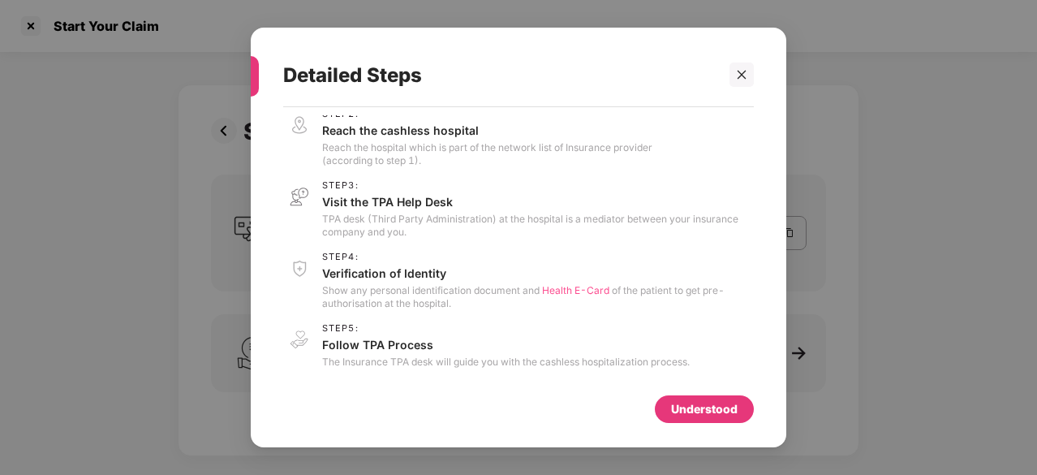
scroll to position [0, 0]
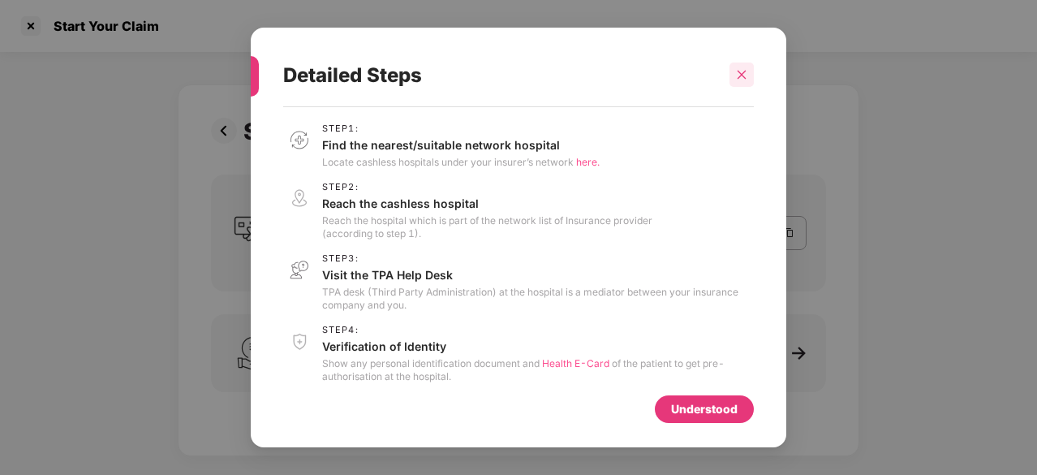
click at [745, 71] on icon "close" at bounding box center [742, 75] width 9 height 9
